Goal: Task Accomplishment & Management: Manage account settings

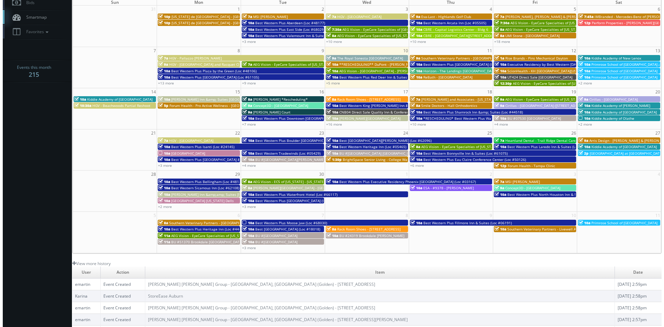
scroll to position [21, 0]
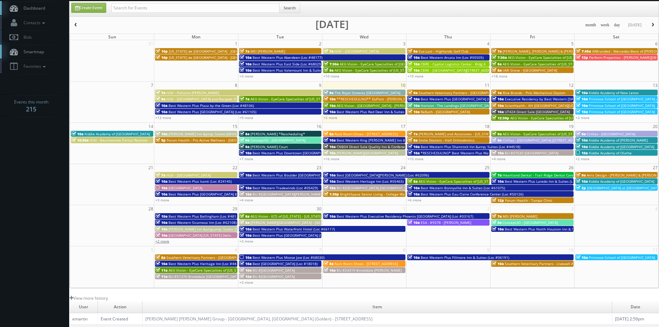
click at [161, 241] on link "+2 more" at bounding box center [162, 241] width 14 height 5
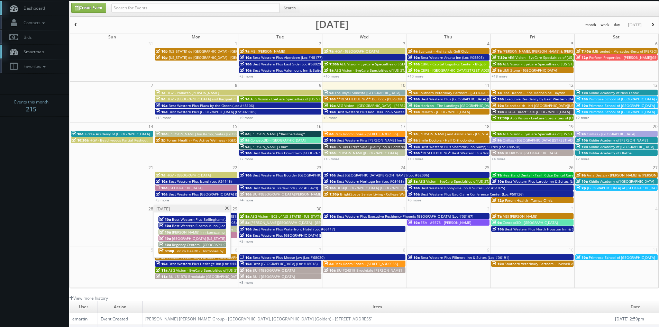
click at [228, 208] on span at bounding box center [227, 209] width 4 height 4
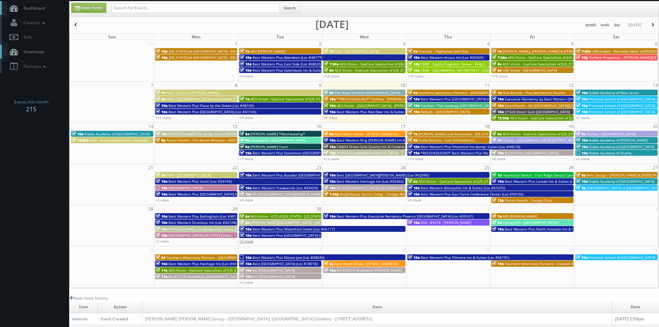
click at [251, 240] on link "+3 more" at bounding box center [246, 241] width 14 height 5
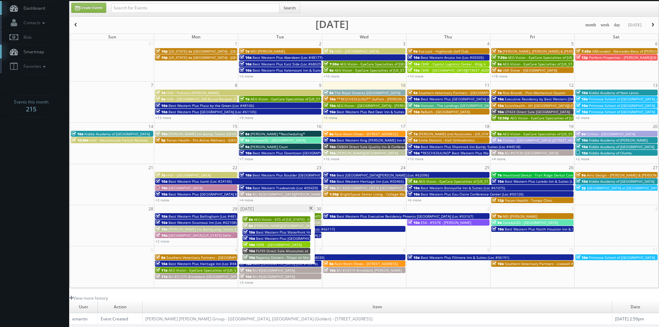
click at [312, 209] on span at bounding box center [311, 209] width 4 height 4
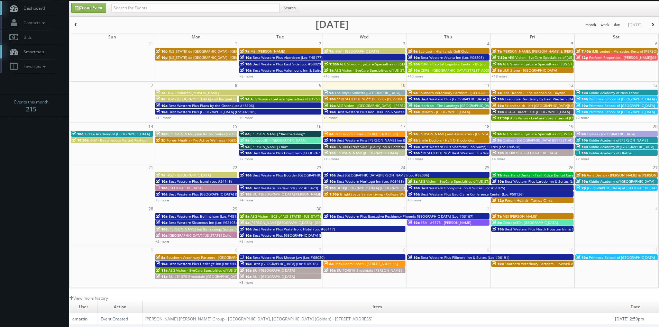
click at [166, 240] on link "+2 more" at bounding box center [162, 241] width 14 height 5
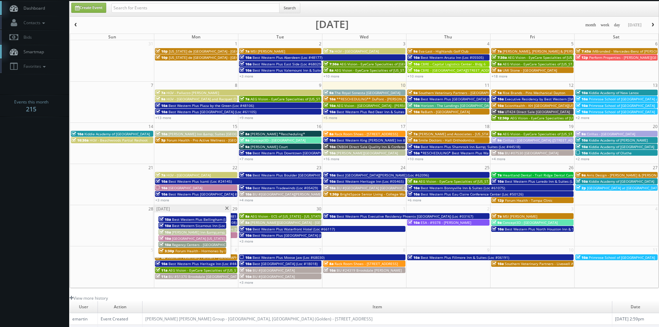
click at [179, 244] on span "Regency Centers - [GEOGRAPHIC_DATA] (159)" at bounding box center [209, 244] width 74 height 5
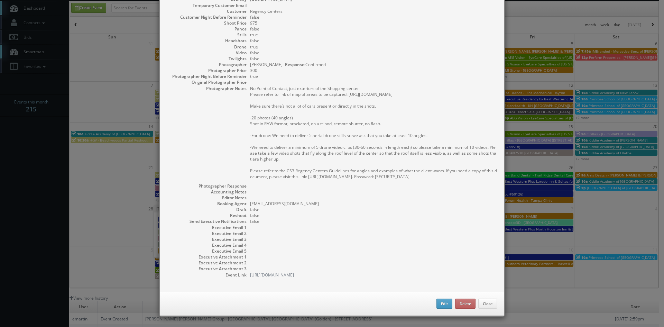
scroll to position [105, 0]
click at [440, 303] on button "Edit" at bounding box center [445, 304] width 16 height 10
type input "Regency Centers - [GEOGRAPHIC_DATA] (159)"
type input "630 Robert Kingery Highway"
type input "Willowbrook"
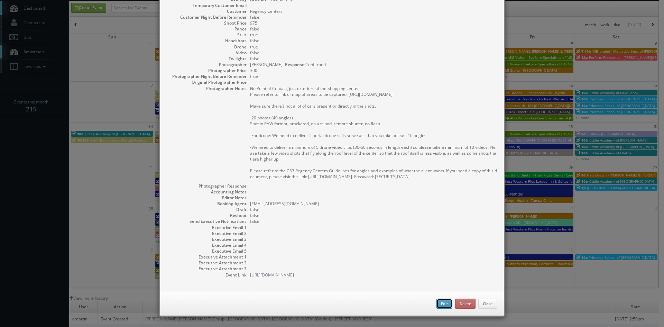
type input "60527"
type input "975"
checkbox input "true"
type input "09/29/2025"
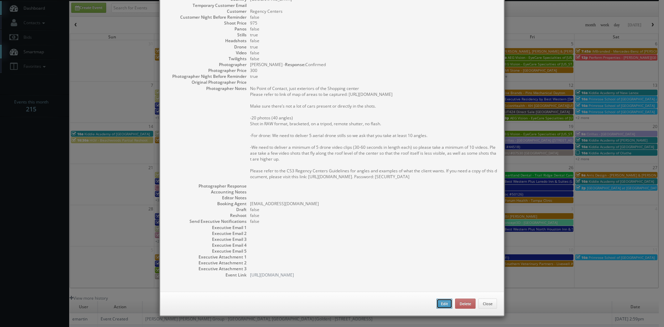
type input "09/29/2025"
type input "10:00am"
checkbox input "true"
type textarea "No Point of Contact, just exteriors of the Shopping center Please refer to link…"
select select "[US_STATE]"
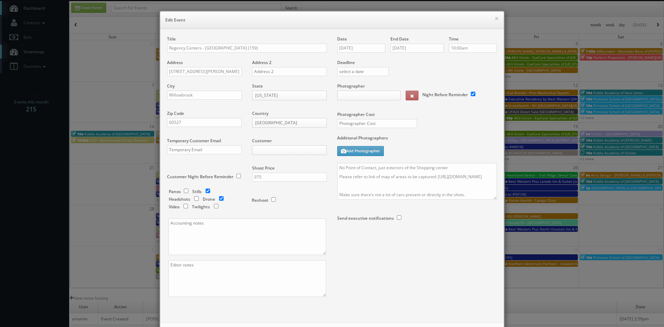
type input "975"
type input "300"
select select "[EMAIL_ADDRESS][DOMAIN_NAME]"
select select "[PERSON_NAME][EMAIL_ADDRESS][PERSON_NAME][DOMAIN_NAME]"
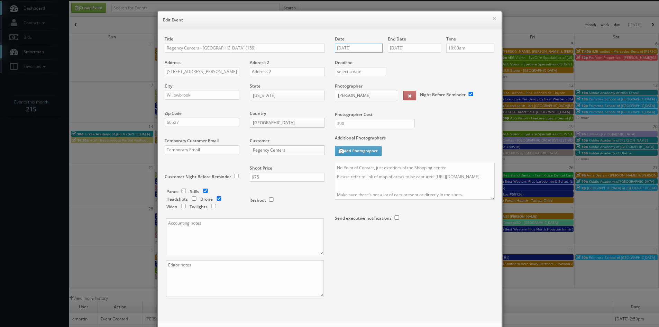
click at [360, 46] on input "09/29/2025" at bounding box center [359, 48] width 48 height 9
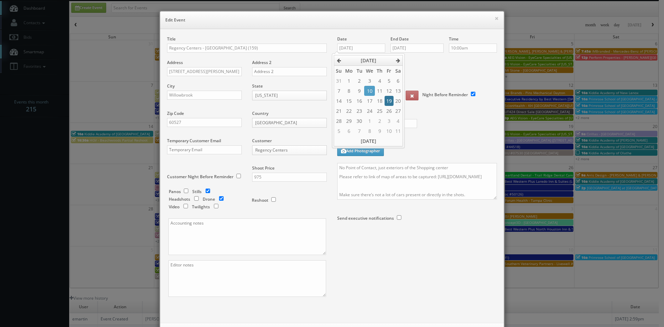
click at [391, 101] on td "19" at bounding box center [389, 101] width 9 height 10
type input "09/19/2025"
click at [428, 45] on input "09/29/2025" at bounding box center [417, 48] width 53 height 9
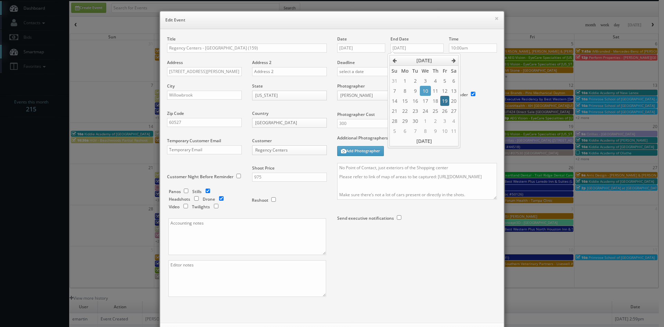
click at [443, 100] on td "19" at bounding box center [444, 101] width 9 height 10
type input "09/19/2025"
click at [468, 64] on label "Deadline" at bounding box center [417, 63] width 170 height 6
click at [389, 198] on textarea "No Point of Contact, just exteriors of the Shopping center Please refer to link…" at bounding box center [417, 181] width 160 height 37
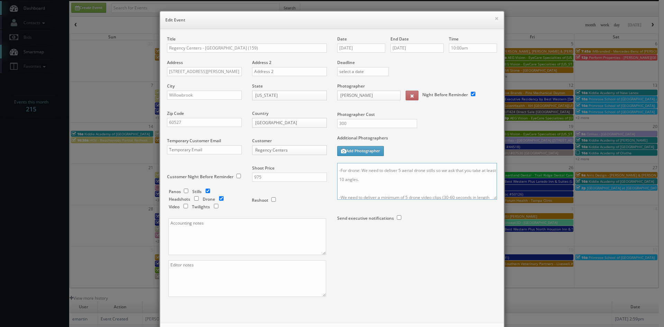
paste textarea "Please take a few video shots that fly along the roof level of the center so th…"
click at [494, 197] on textarea at bounding box center [417, 181] width 160 height 37
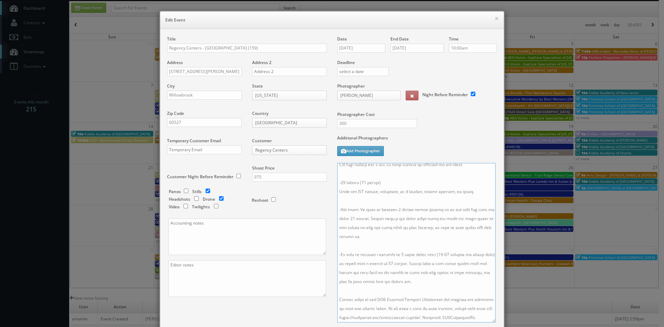
scroll to position [52, 0]
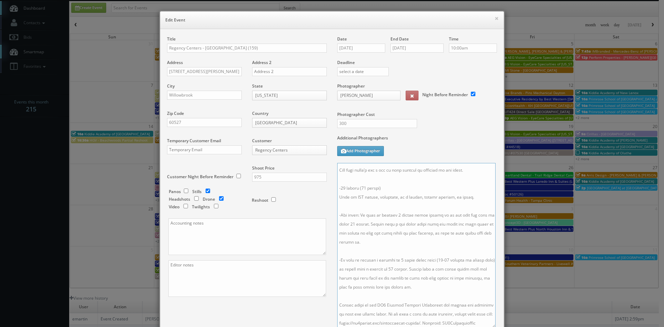
drag, startPoint x: 492, startPoint y: 199, endPoint x: 491, endPoint y: 327, distance: 128.4
click at [491, 327] on html "Smartbook Toggle Side Navigation Toggle Top Navigation rredmon rredmon Profile …" at bounding box center [332, 205] width 664 height 452
drag, startPoint x: 367, startPoint y: 237, endPoint x: 367, endPoint y: 218, distance: 18.7
click at [367, 218] on textarea at bounding box center [416, 245] width 158 height 165
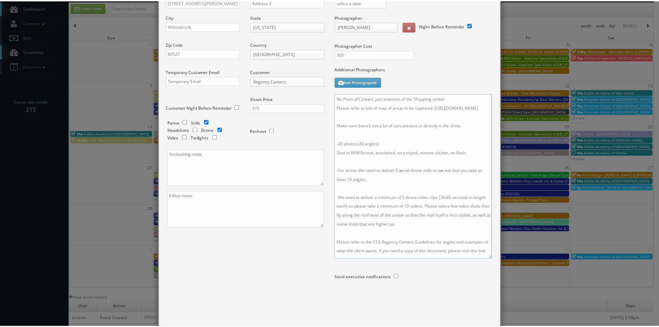
scroll to position [104, 0]
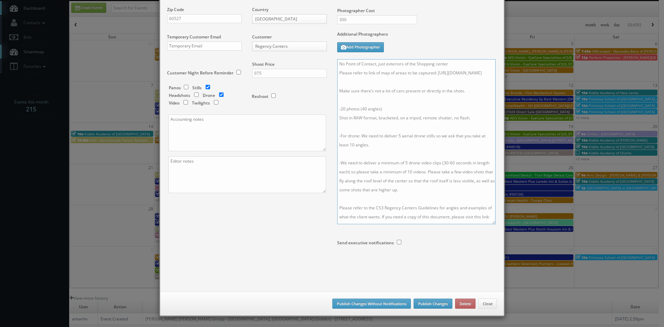
type textarea "No Point of Contact, just exteriors of the Shopping center Please refer to link…"
click at [442, 301] on button "Publish Changes" at bounding box center [433, 304] width 39 height 10
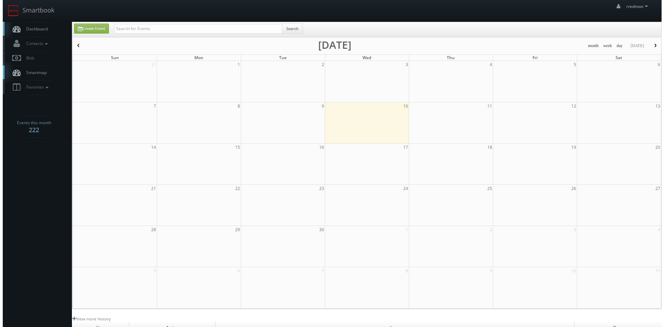
scroll to position [21, 0]
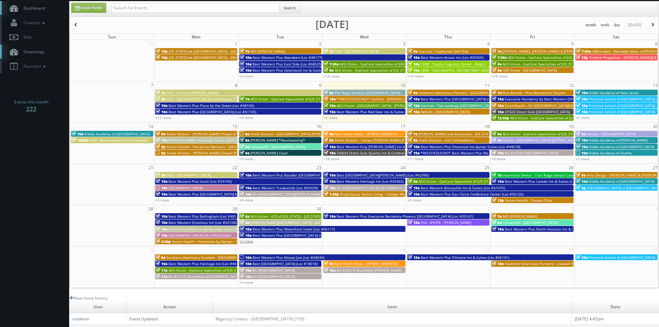
click at [251, 242] on link "+3 more" at bounding box center [246, 241] width 14 height 5
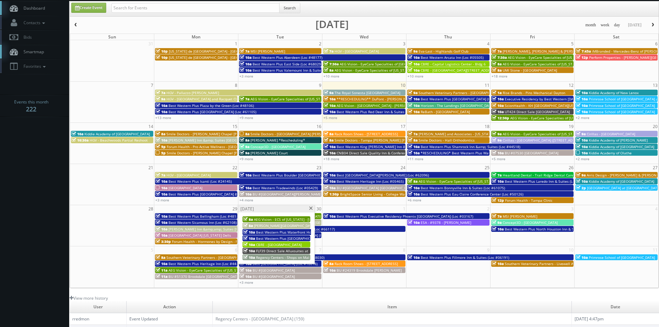
click at [266, 256] on span "Regency Centers - Shops on Main (60023)" at bounding box center [290, 257] width 69 height 5
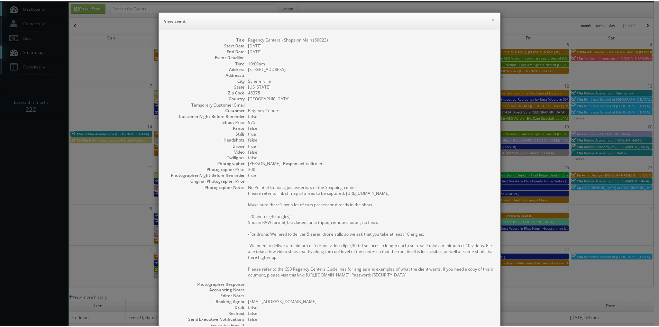
scroll to position [99, 0]
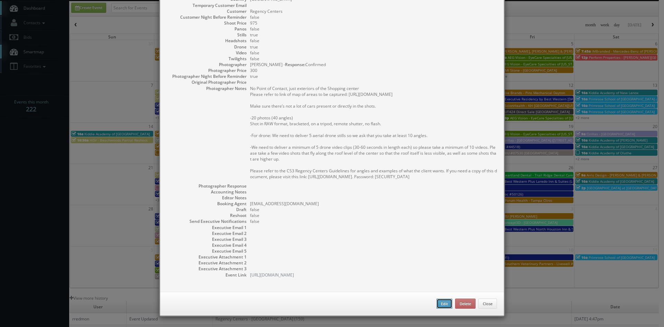
click at [437, 301] on button "Edit" at bounding box center [445, 304] width 16 height 10
type input "Regency Centers - Shops on Main (60023)"
type input "[STREET_ADDRESS]"
type input "Schererville"
type input "46375"
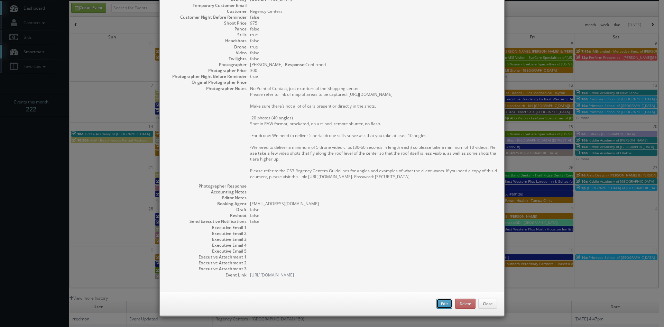
type input "975"
checkbox input "true"
type input "[DATE]"
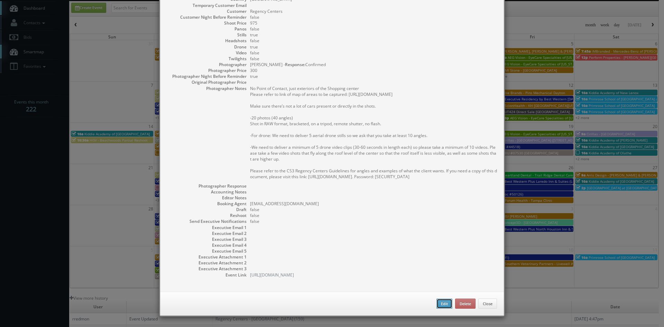
type input "10:00am"
checkbox input "true"
type textarea "No Point of Contact, just exteriors of the Shopping center Please refer to link…"
type input "975"
type input "300"
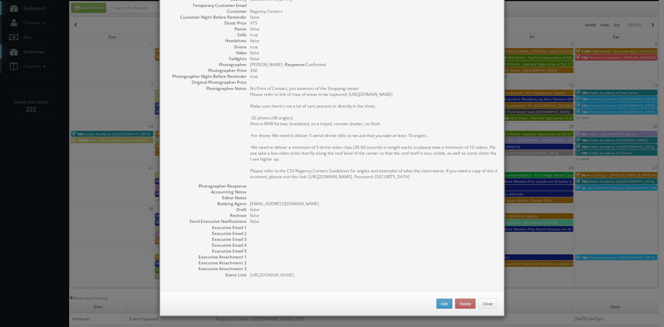
select select "[US_STATE]"
select select "[EMAIL_ADDRESS][DOMAIN_NAME]"
select select "[PERSON_NAME][EMAIL_ADDRESS][PERSON_NAME][DOMAIN_NAME]"
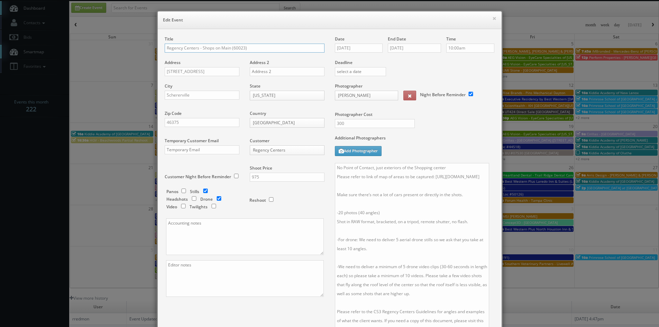
drag, startPoint x: 490, startPoint y: 198, endPoint x: 485, endPoint y: 324, distance: 126.0
click at [485, 327] on html "Smartbook Toggle Side Navigation Toggle Top Navigation rredmon rredmon Profile …" at bounding box center [329, 205] width 659 height 452
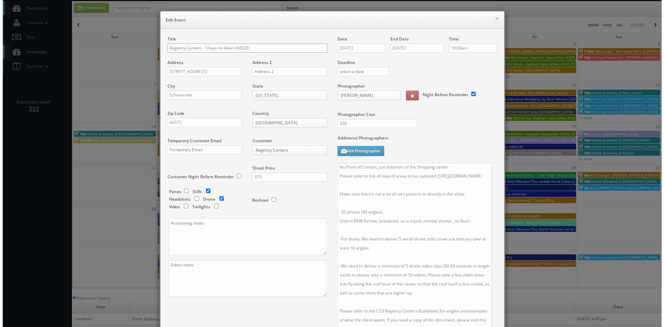
scroll to position [35, 0]
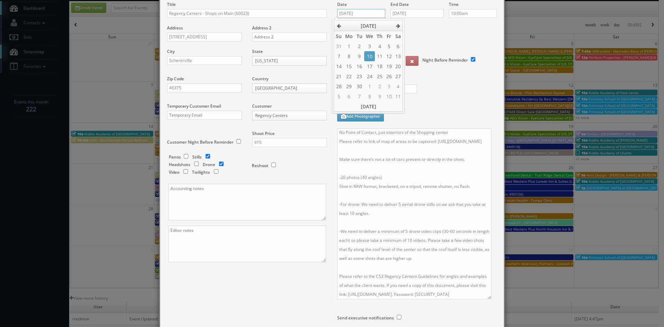
click at [354, 11] on input "[DATE]" at bounding box center [361, 13] width 48 height 9
click at [398, 65] on td "20" at bounding box center [398, 66] width 9 height 10
type input "[DATE]"
click at [415, 14] on input "[DATE]" at bounding box center [417, 13] width 53 height 9
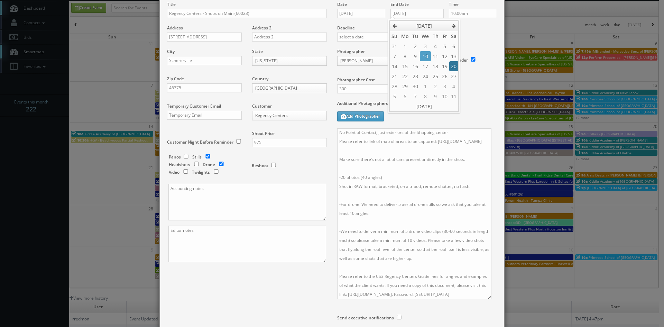
click at [455, 66] on td "20" at bounding box center [453, 66] width 9 height 10
type input "[DATE]"
click at [470, 90] on div "Photographer Cost 300" at bounding box center [417, 74] width 170 height 52
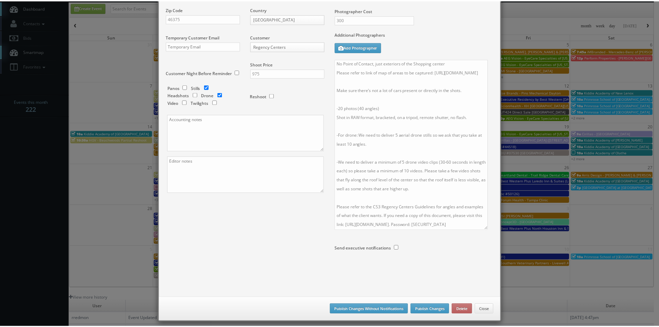
scroll to position [110, 0]
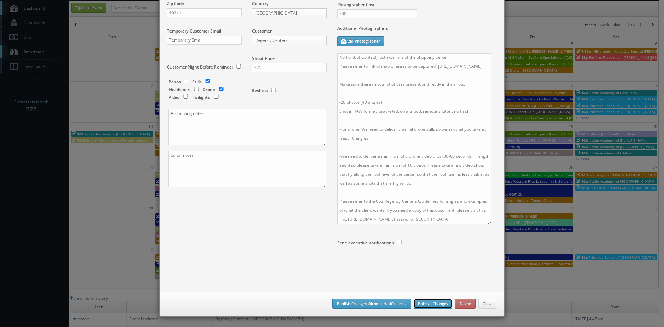
click at [429, 302] on button "Publish Changes" at bounding box center [433, 304] width 39 height 10
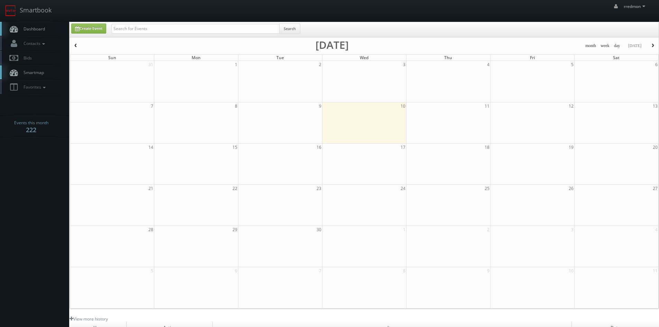
scroll to position [21, 0]
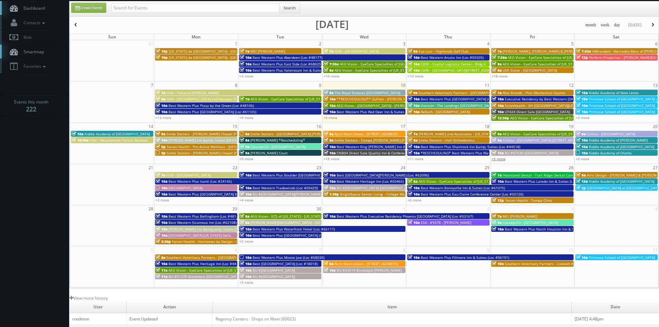
click at [504, 159] on link "+5 more" at bounding box center [499, 158] width 14 height 5
click at [587, 160] on link "+3 more" at bounding box center [583, 158] width 14 height 5
click at [447, 237] on td "10a ESA - #9378 - San Antonio Schertz" at bounding box center [448, 231] width 84 height 25
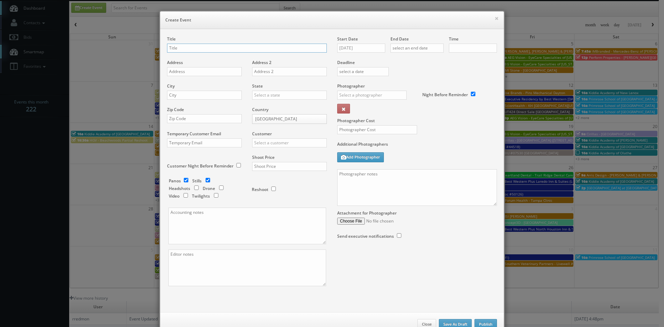
checkbox input "true"
type input "10:00am"
checkbox input "true"
click at [495, 19] on button "×" at bounding box center [497, 18] width 4 height 5
